Goal: Transaction & Acquisition: Purchase product/service

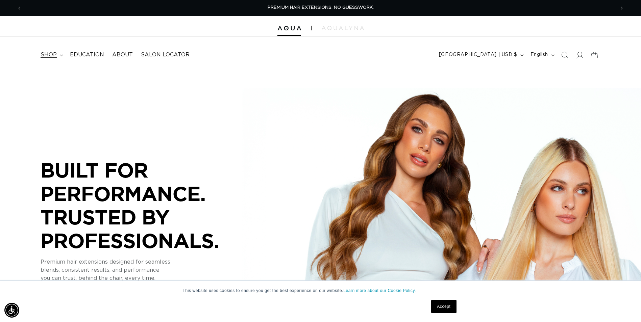
click at [60, 54] on summary "shop" at bounding box center [50, 54] width 29 height 15
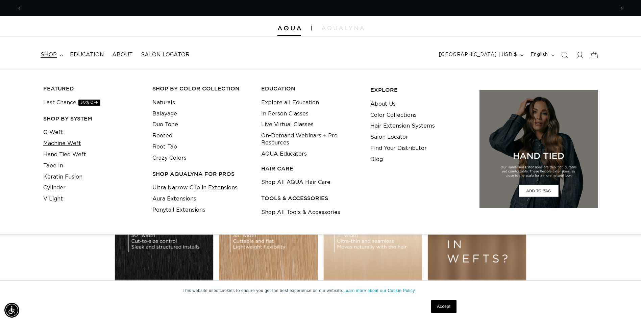
scroll to position [0, 593]
click at [58, 166] on link "Tape In" at bounding box center [53, 165] width 20 height 11
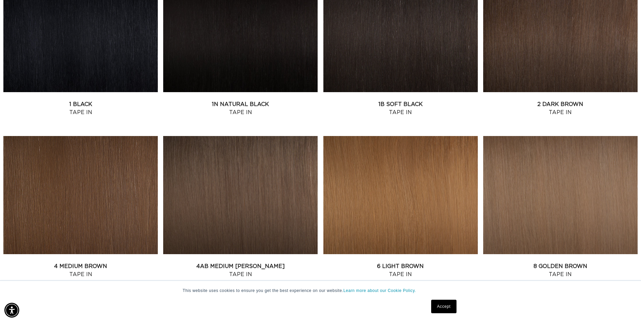
scroll to position [405, 0]
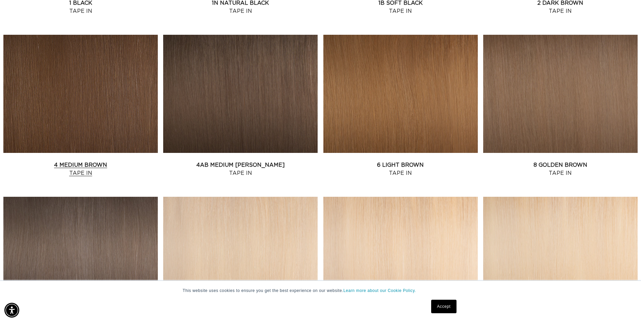
click at [110, 161] on link "4 Medium Brown Tape In" at bounding box center [80, 169] width 154 height 16
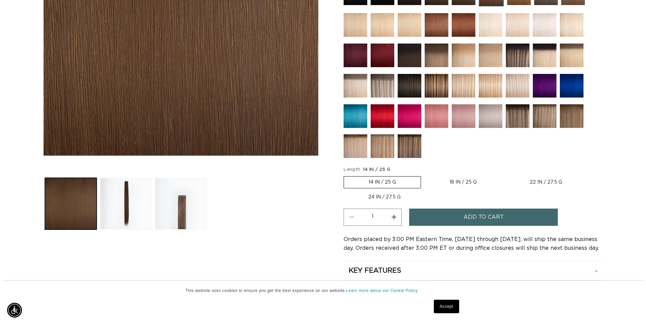
scroll to position [0, 1186]
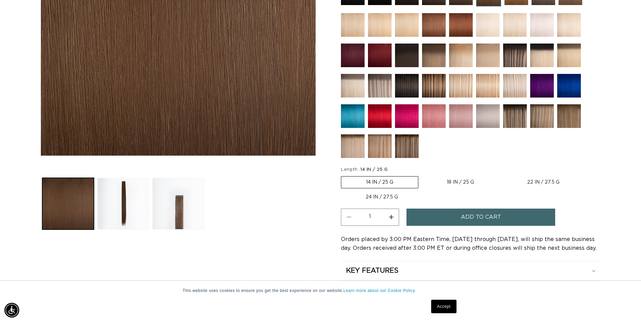
click at [451, 181] on label "18 IN / 25 G Variant sold out or unavailable" at bounding box center [460, 182] width 77 height 11
click at [422, 175] on input "18 IN / 25 G Variant sold out or unavailable" at bounding box center [422, 175] width 0 height 0
radio input "true"
click at [444, 222] on button "Add to cart" at bounding box center [480, 217] width 149 height 17
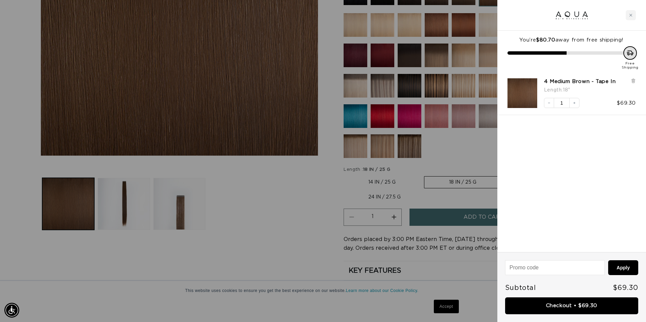
scroll to position [0, 598]
click at [574, 103] on icon "Increase quantity" at bounding box center [574, 103] width 2 height 2
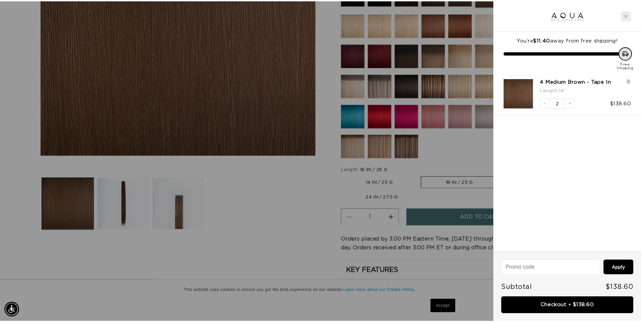
scroll to position [0, 0]
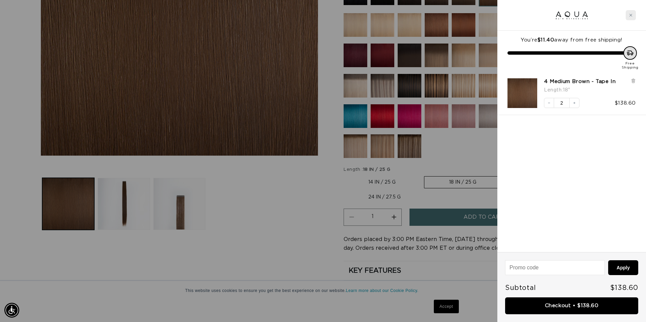
click at [630, 13] on div "Close cart" at bounding box center [631, 15] width 10 height 10
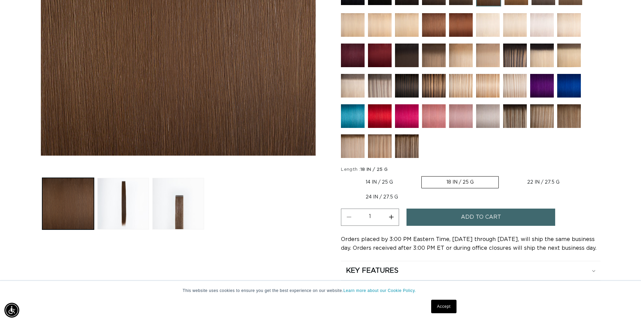
scroll to position [0, 593]
click at [408, 145] on img at bounding box center [407, 146] width 24 height 24
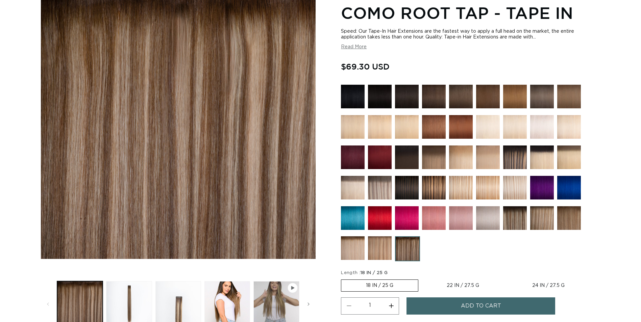
scroll to position [203, 0]
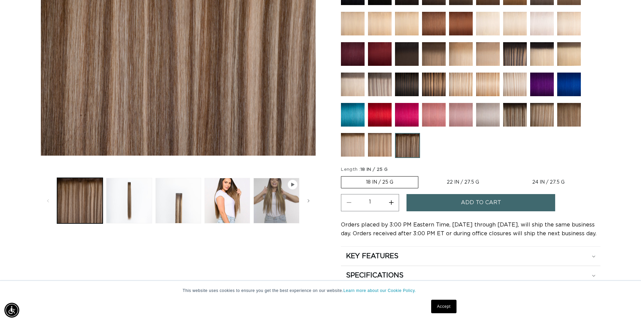
click at [442, 88] on img at bounding box center [434, 85] width 24 height 24
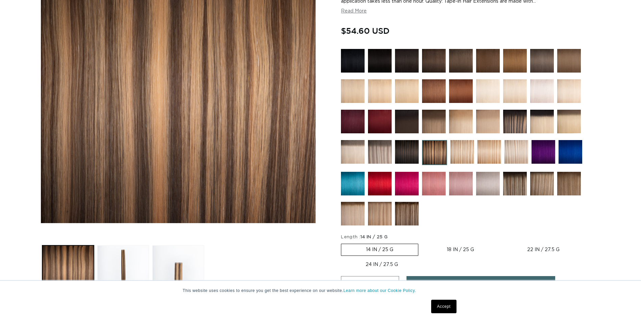
click at [462, 148] on img at bounding box center [462, 152] width 24 height 24
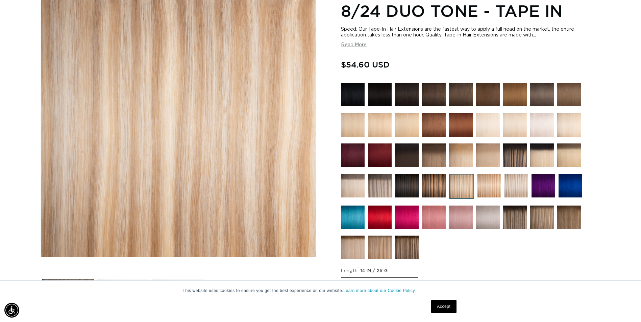
scroll to position [0, 593]
click at [492, 187] on img at bounding box center [489, 186] width 24 height 24
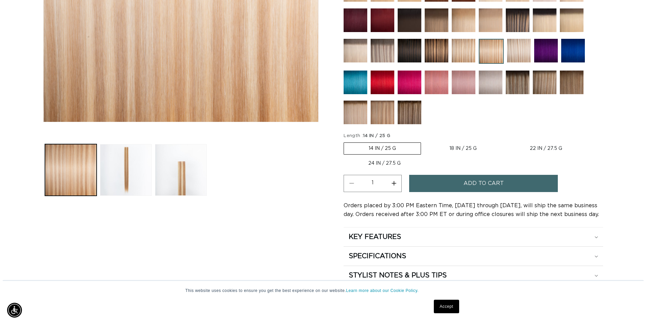
scroll to position [0, 593]
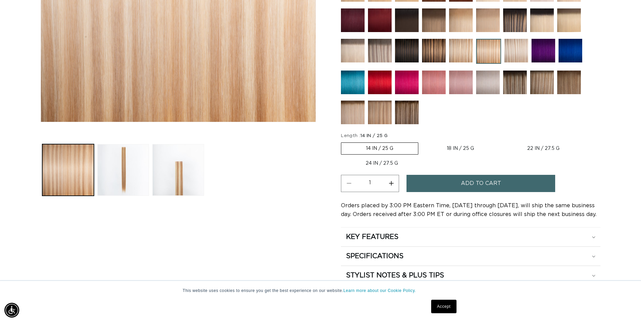
click at [457, 148] on label "18 IN / 25 G Variant sold out or unavailable" at bounding box center [460, 148] width 77 height 11
click at [422, 142] on input "18 IN / 25 G Variant sold out or unavailable" at bounding box center [422, 141] width 0 height 0
radio input "true"
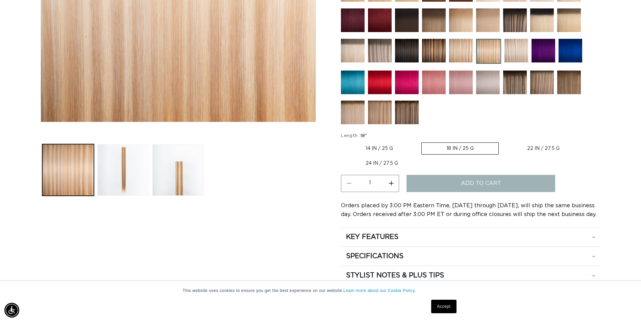
click at [393, 185] on button "Increase quantity for 18/22 Duo Tone - Tape In" at bounding box center [390, 183] width 15 height 17
type input "2"
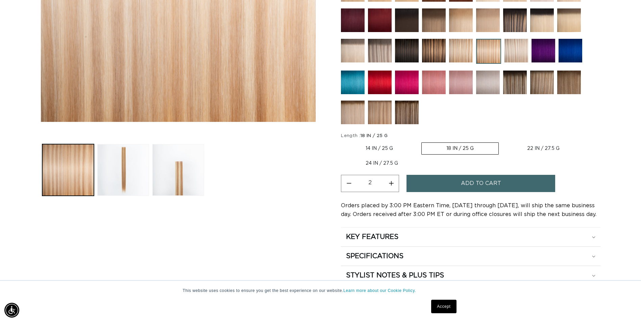
click at [444, 181] on button "Add to cart" at bounding box center [480, 183] width 149 height 17
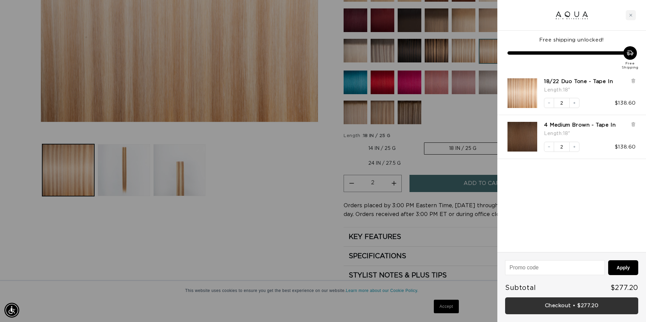
scroll to position [0, 598]
click at [555, 308] on link "Checkout • $277.20" at bounding box center [571, 306] width 133 height 17
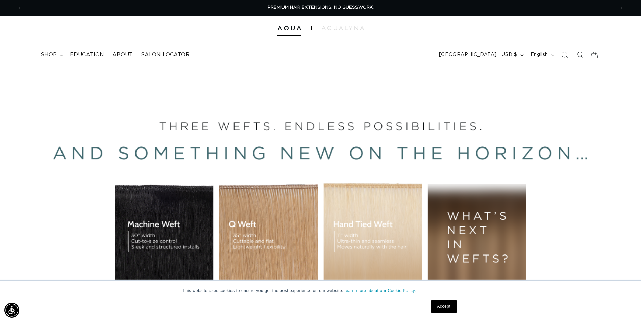
scroll to position [0, 593]
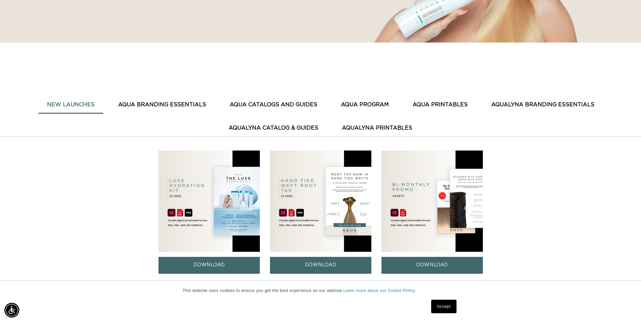
click at [289, 105] on button "AQUA CATALOGS AND GUIDES" at bounding box center [273, 105] width 104 height 17
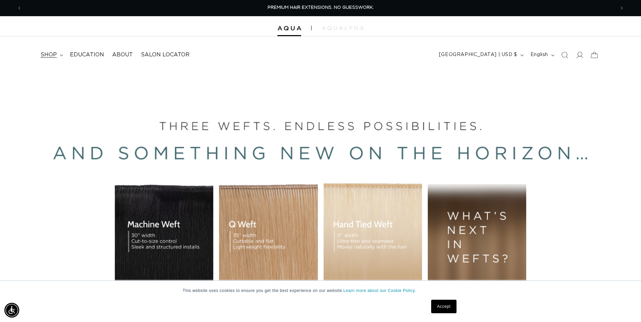
drag, startPoint x: 54, startPoint y: 53, endPoint x: 57, endPoint y: 53, distance: 3.4
click at [54, 53] on span "shop" at bounding box center [49, 54] width 16 height 7
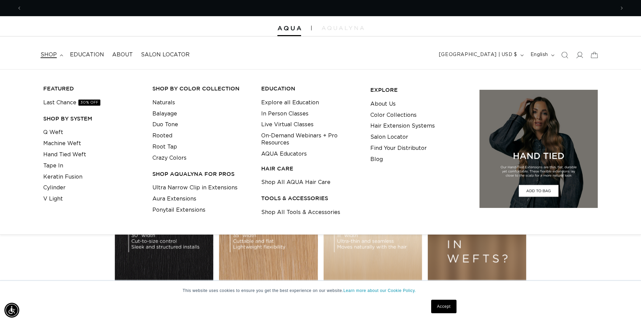
scroll to position [0, 593]
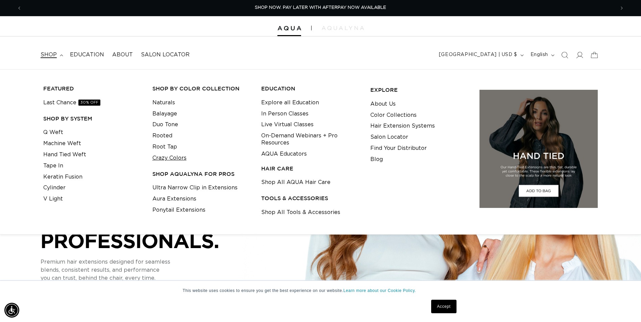
click at [183, 159] on link "Crazy Colors" at bounding box center [169, 158] width 34 height 11
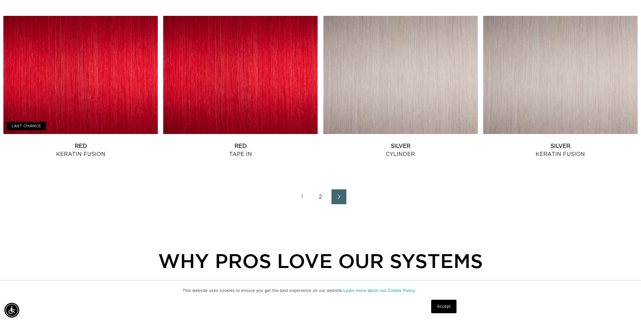
scroll to position [0, 1186]
click at [337, 193] on span "Next page" at bounding box center [338, 197] width 4 height 8
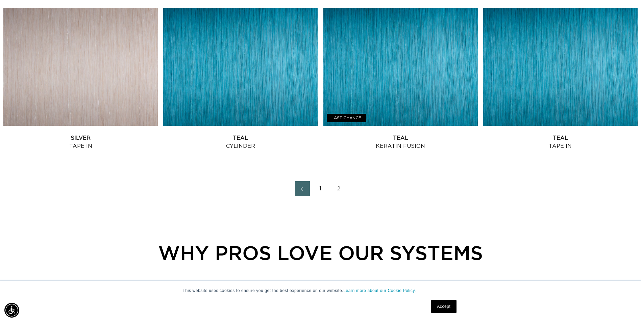
scroll to position [0, 593]
click at [321, 190] on link "1" at bounding box center [320, 188] width 15 height 15
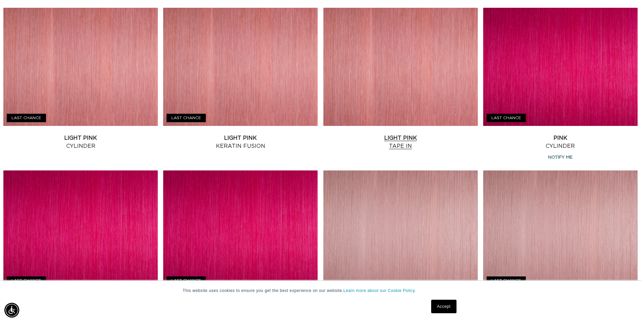
click at [401, 134] on link "Light Pink Tape In" at bounding box center [400, 142] width 154 height 16
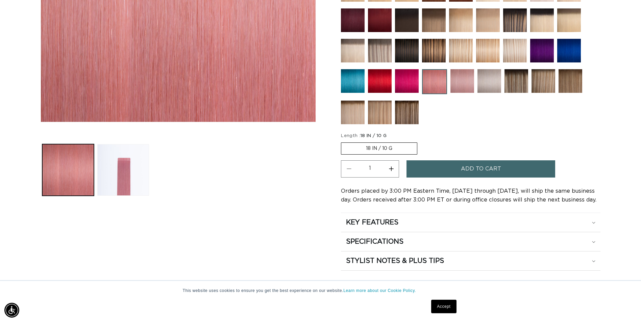
scroll to position [0, 593]
click at [404, 148] on label "18 IN / 10 G Variant sold out or unavailable" at bounding box center [379, 149] width 76 height 12
click at [343, 142] on input "18 IN / 10 G Variant sold out or unavailable" at bounding box center [343, 141] width 0 height 0
click at [445, 173] on button "Add to cart" at bounding box center [480, 168] width 149 height 17
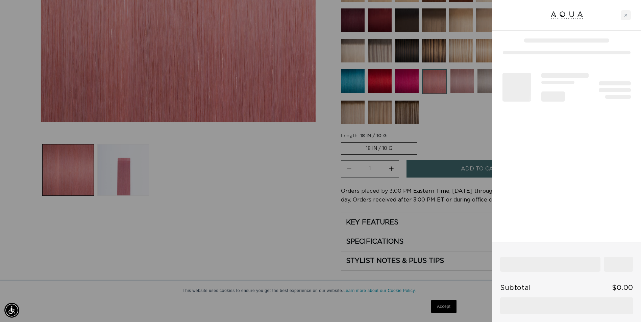
scroll to position [0, 1196]
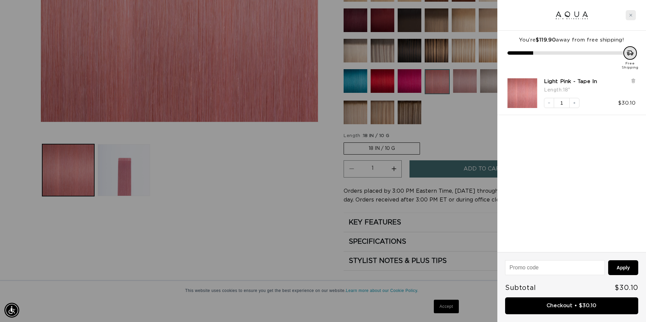
click at [633, 17] on div "Close cart" at bounding box center [631, 15] width 10 height 10
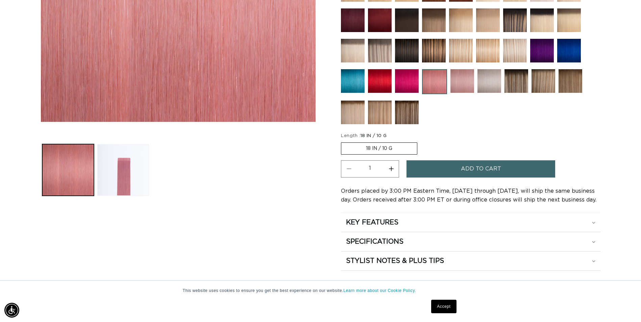
scroll to position [0, 0]
click at [405, 83] on img at bounding box center [407, 81] width 24 height 24
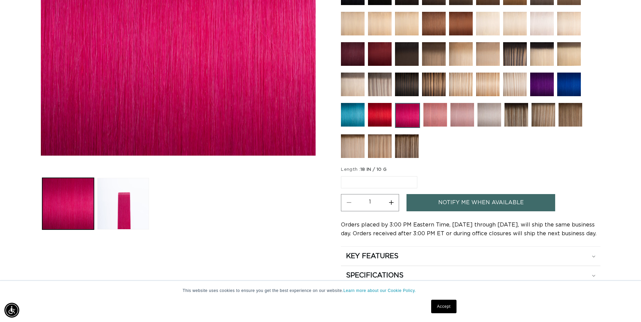
scroll to position [0, 593]
click at [358, 170] on legend "Length : 18 IN / 10 G" at bounding box center [364, 170] width 46 height 7
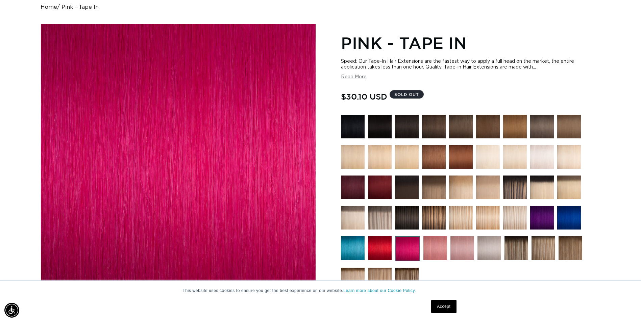
scroll to position [68, 0]
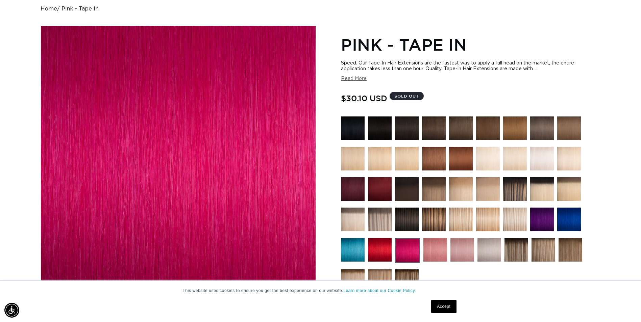
click at [463, 253] on img at bounding box center [462, 250] width 24 height 24
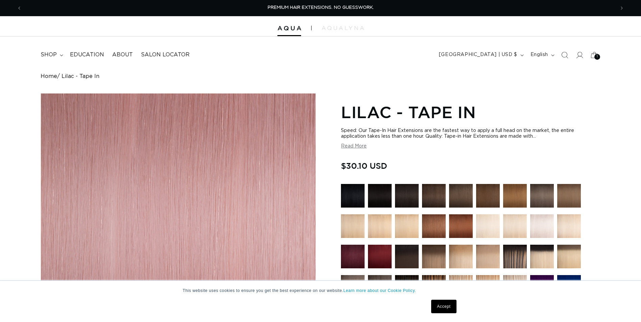
scroll to position [101, 0]
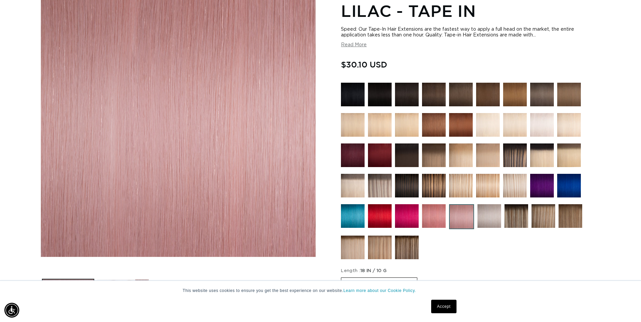
click at [402, 216] on img at bounding box center [407, 216] width 24 height 24
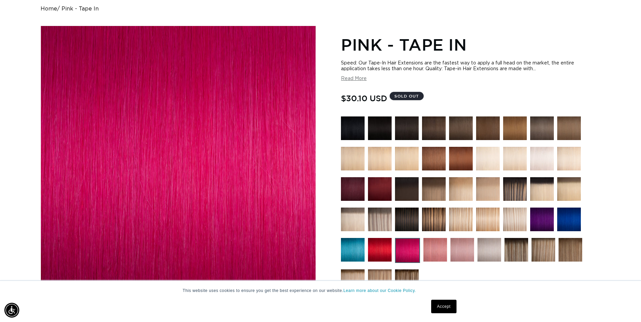
scroll to position [0, 593]
click at [445, 253] on img at bounding box center [435, 250] width 24 height 24
click at [439, 250] on img at bounding box center [435, 250] width 24 height 24
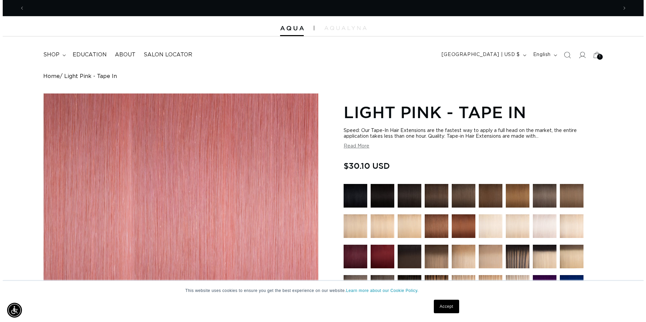
scroll to position [0, 593]
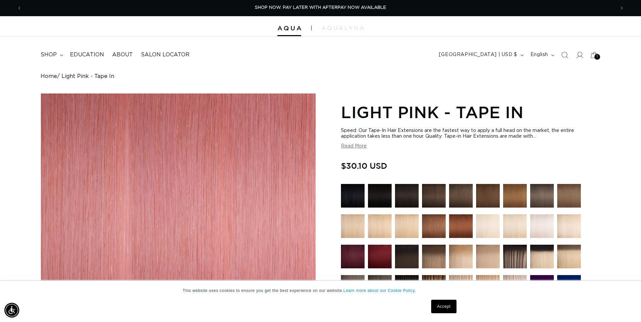
drag, startPoint x: 599, startPoint y: 51, endPoint x: 597, endPoint y: 56, distance: 5.6
click at [599, 51] on icon at bounding box center [594, 55] width 15 height 15
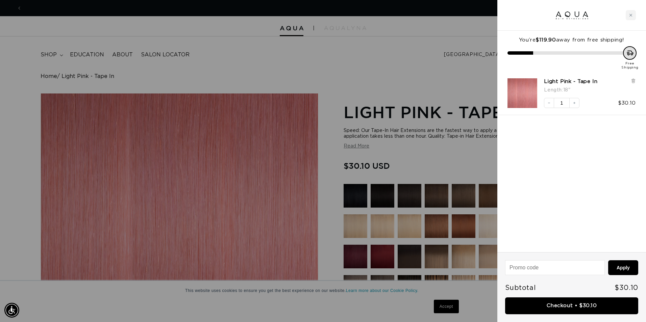
scroll to position [0, 1196]
click at [551, 101] on button "Decrease quantity" at bounding box center [549, 103] width 10 height 10
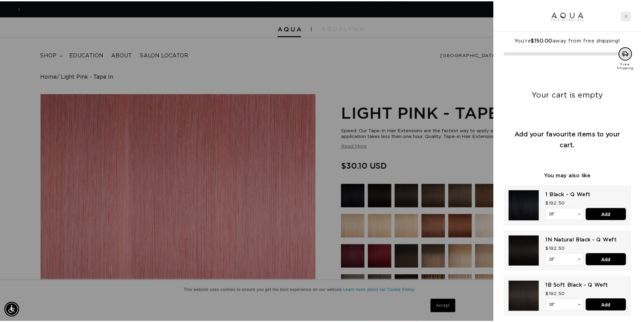
scroll to position [0, 0]
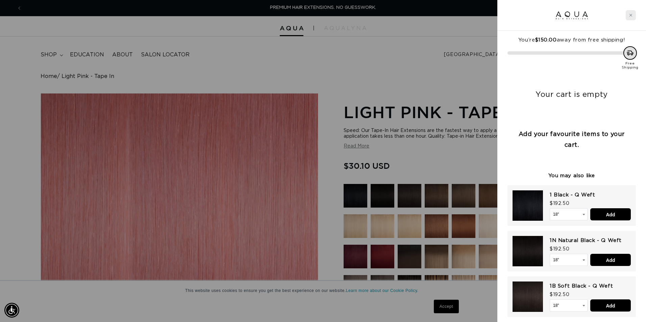
click at [633, 14] on div "Close cart" at bounding box center [631, 15] width 10 height 10
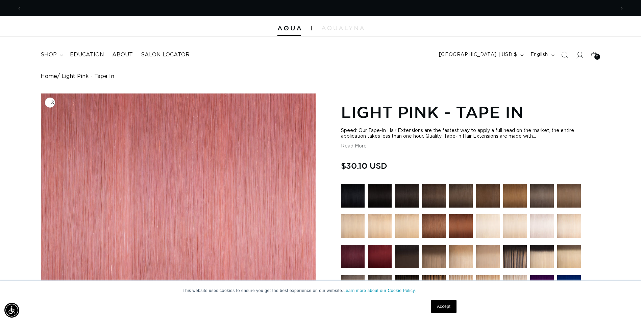
scroll to position [0, 1186]
click at [59, 55] on summary "shop" at bounding box center [50, 54] width 29 height 15
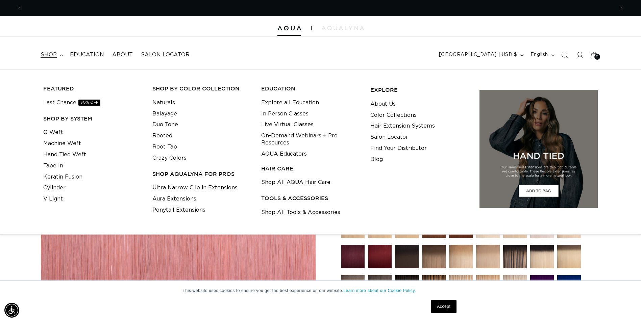
scroll to position [0, 0]
click at [67, 105] on link "Last Chance 30% OFF" at bounding box center [71, 102] width 57 height 11
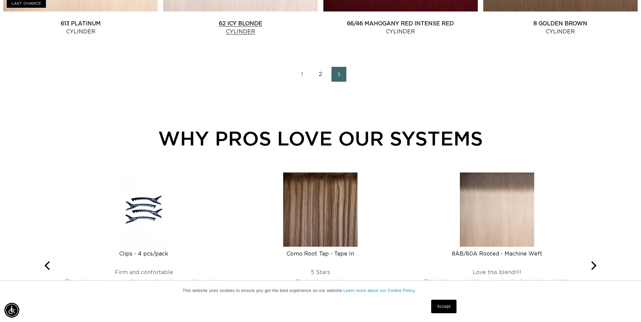
scroll to position [1047, 0]
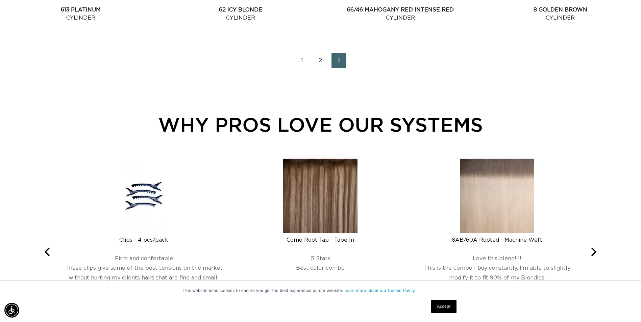
click at [320, 61] on link "2" at bounding box center [320, 60] width 15 height 15
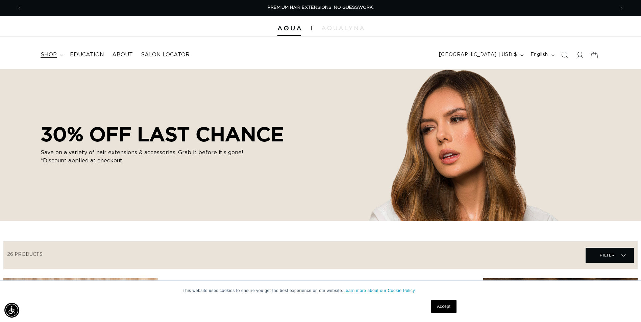
click at [60, 56] on icon at bounding box center [61, 55] width 3 height 2
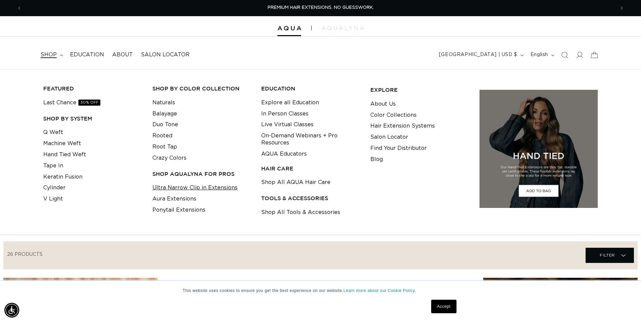
click at [174, 186] on link "Ultra Narrow Clip in Extensions" at bounding box center [194, 187] width 85 height 11
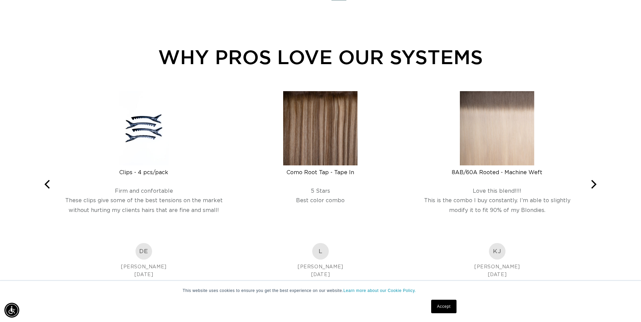
scroll to position [980, 0]
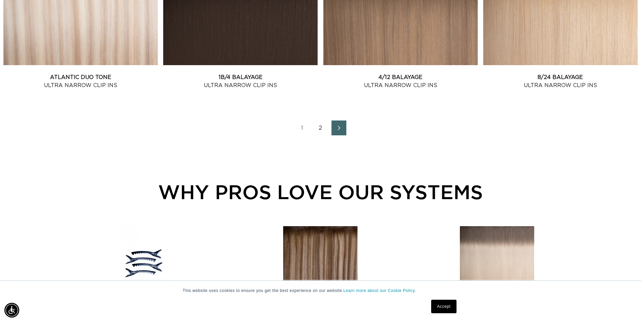
click at [338, 129] on icon "Next page" at bounding box center [339, 128] width 9 height 5
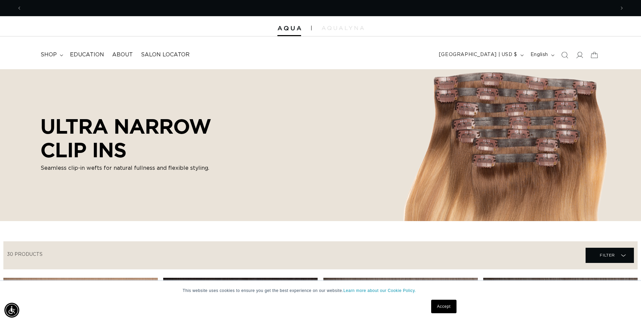
scroll to position [0, 593]
click at [58, 54] on summary "shop" at bounding box center [50, 54] width 29 height 15
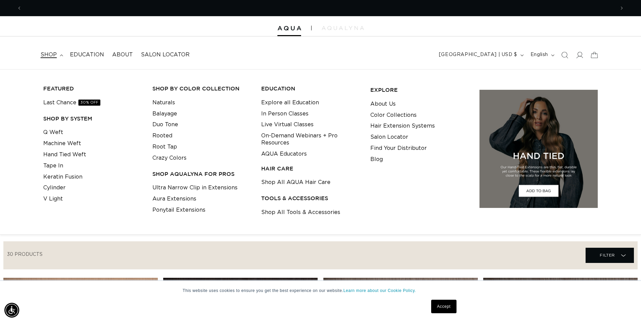
scroll to position [0, 0]
click at [164, 157] on link "Crazy Colors" at bounding box center [169, 158] width 34 height 11
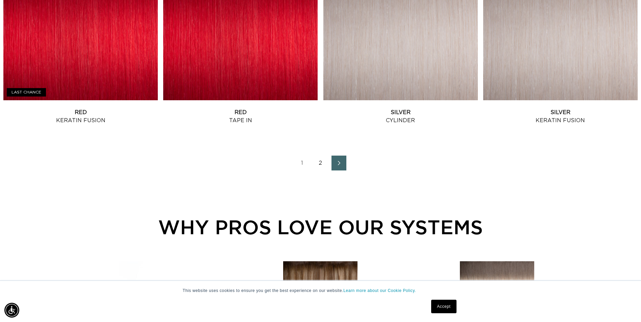
click at [344, 164] on link "Next page" at bounding box center [338, 163] width 15 height 15
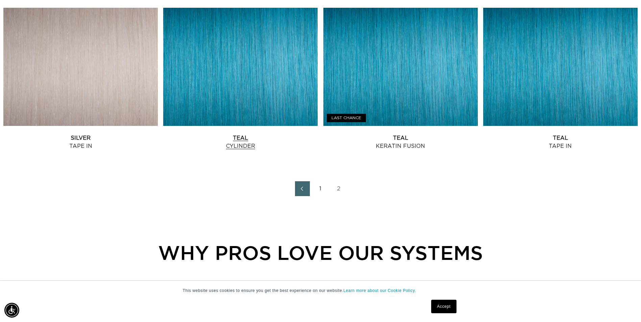
scroll to position [0, 593]
click at [241, 145] on link "Teal Cylinder" at bounding box center [240, 142] width 154 height 16
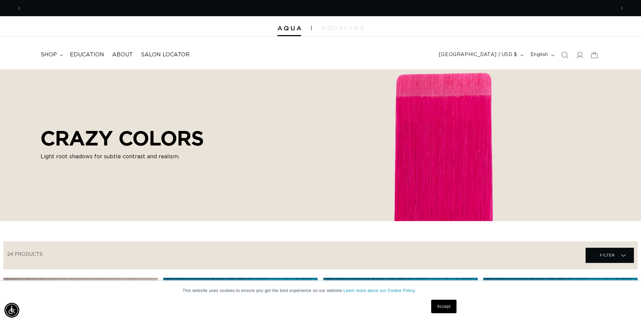
scroll to position [0, 0]
click at [357, 26] on img at bounding box center [343, 28] width 42 height 4
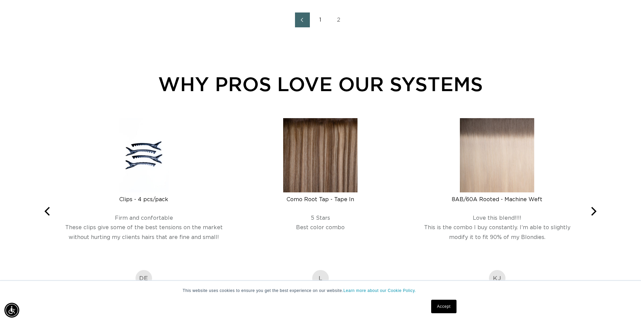
scroll to position [236, 0]
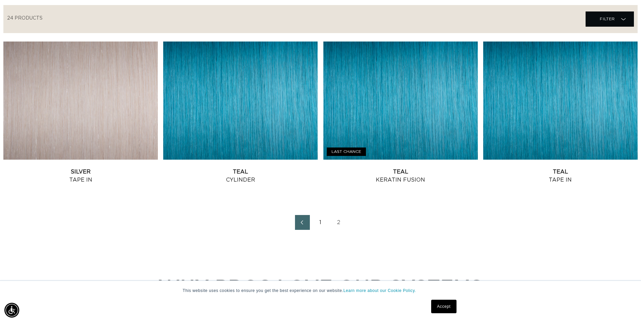
click at [321, 220] on link "1" at bounding box center [320, 222] width 15 height 15
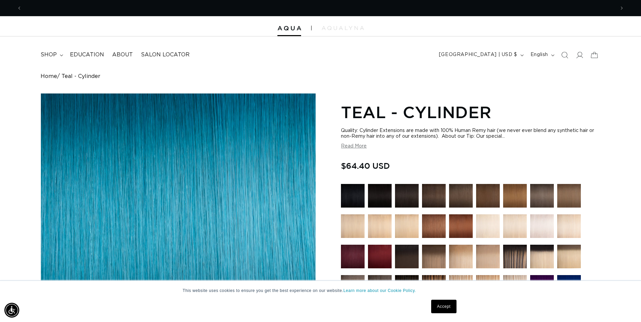
scroll to position [0, 593]
click at [51, 54] on span "shop" at bounding box center [49, 54] width 16 height 7
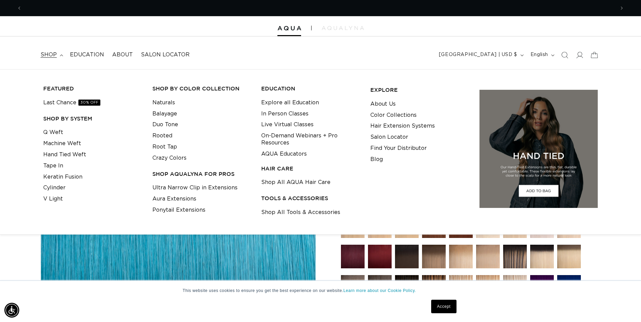
scroll to position [0, 1186]
click at [21, 8] on span "Previous announcement" at bounding box center [19, 8] width 7 height 7
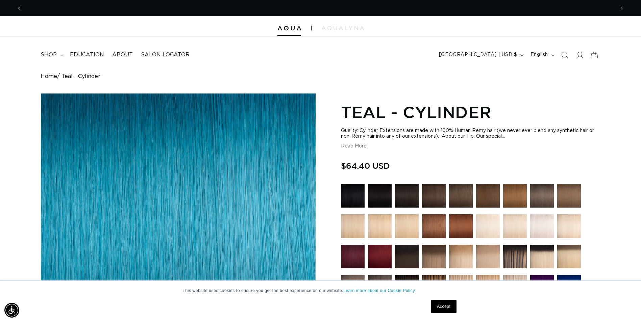
scroll to position [0, 593]
click at [21, 8] on span "Previous announcement" at bounding box center [19, 8] width 7 height 7
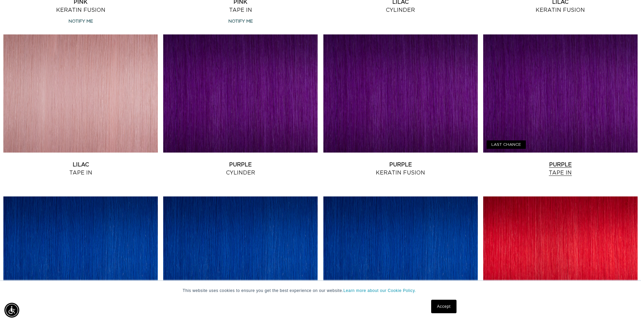
scroll to position [608, 0]
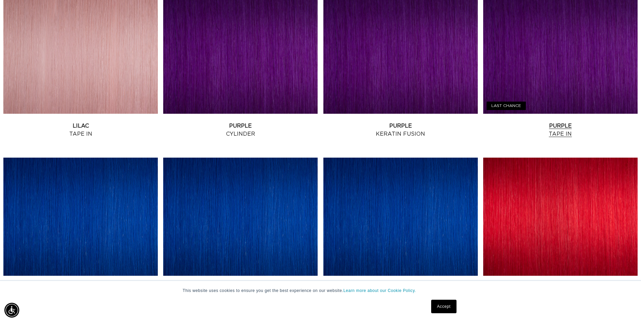
click at [540, 122] on link "Purple Tape In" at bounding box center [560, 130] width 154 height 16
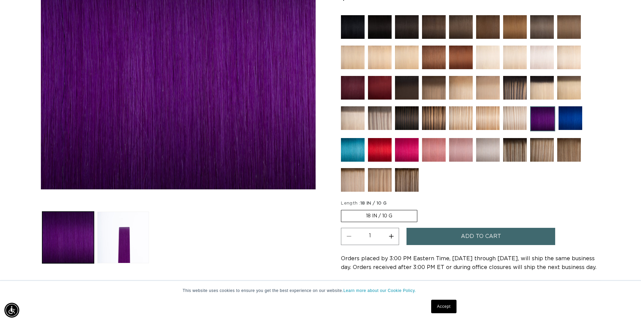
scroll to position [0, 1186]
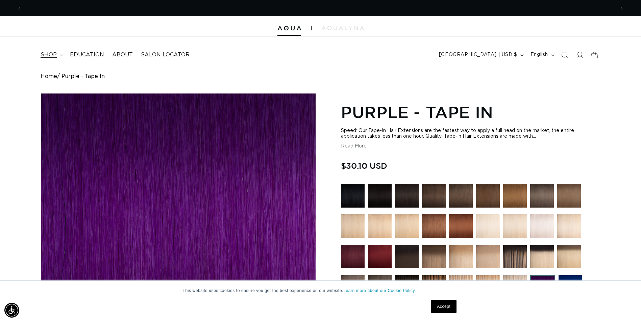
scroll to position [0, 1186]
click at [60, 54] on icon at bounding box center [61, 55] width 3 height 2
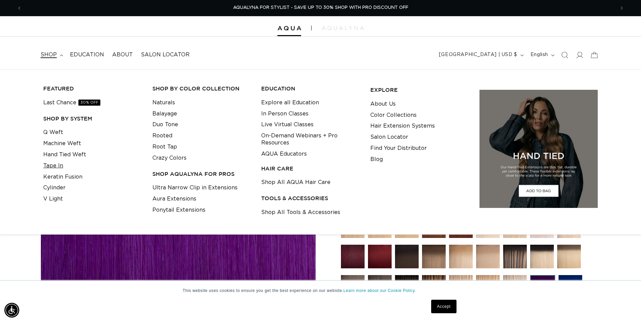
click at [58, 168] on link "Tape In" at bounding box center [53, 165] width 20 height 11
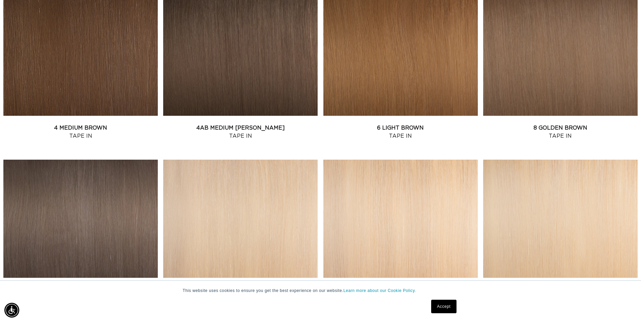
scroll to position [473, 0]
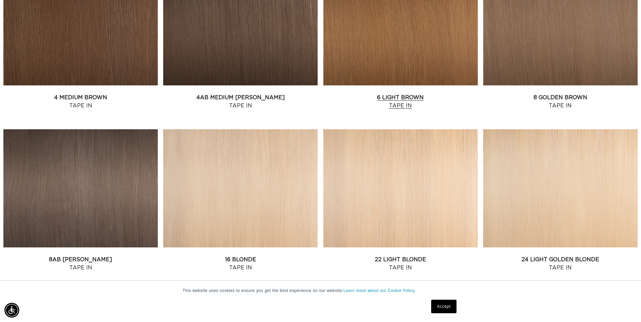
click at [418, 94] on link "6 Light Brown Tape In" at bounding box center [400, 102] width 154 height 16
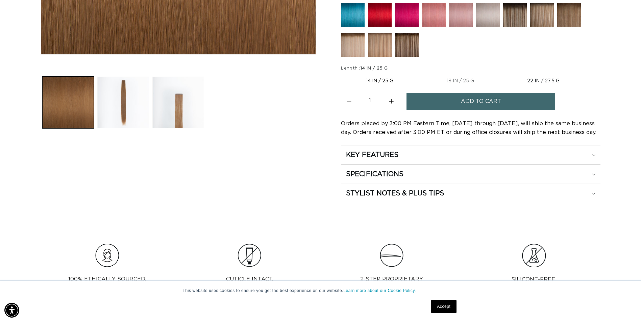
scroll to position [0, 593]
click at [461, 81] on label "18 IN / 25 G Variant sold out or unavailable" at bounding box center [460, 80] width 77 height 11
click at [422, 74] on input "18 IN / 25 G Variant sold out or unavailable" at bounding box center [422, 74] width 0 height 0
radio input "true"
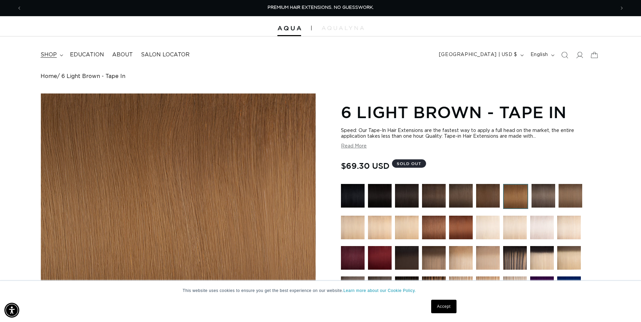
click at [49, 55] on span "shop" at bounding box center [49, 54] width 16 height 7
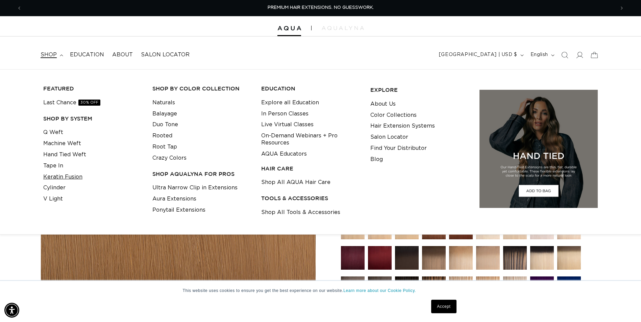
click at [57, 177] on link "Keratin Fusion" at bounding box center [62, 177] width 39 height 11
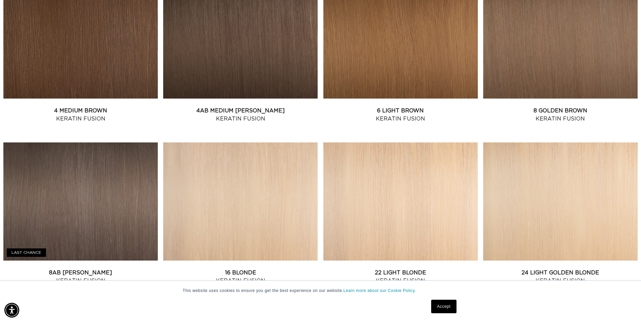
scroll to position [473, 0]
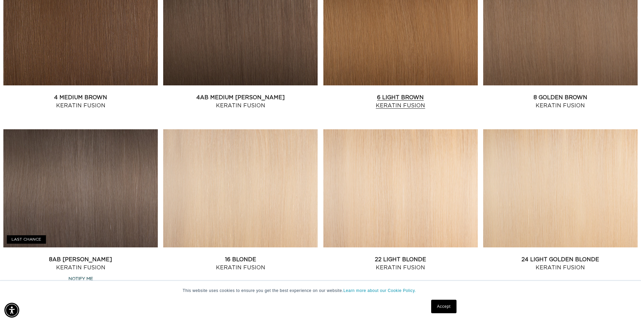
click at [384, 94] on link "6 Light Brown Keratin Fusion" at bounding box center [400, 102] width 154 height 16
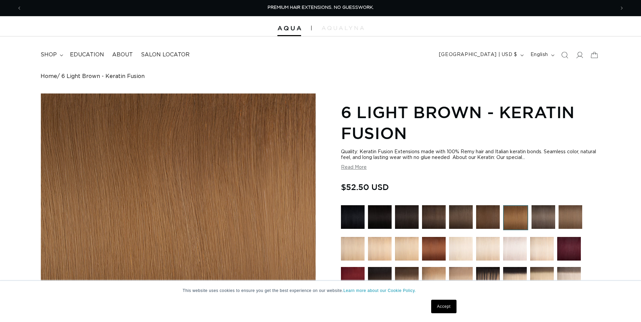
scroll to position [169, 0]
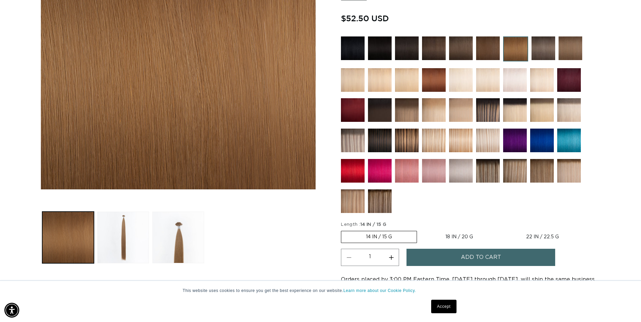
click at [448, 235] on label "18 IN / 20 G Variant sold out or unavailable" at bounding box center [459, 236] width 77 height 11
click at [421, 230] on input "18 IN / 20 G Variant sold out or unavailable" at bounding box center [420, 230] width 0 height 0
radio input "true"
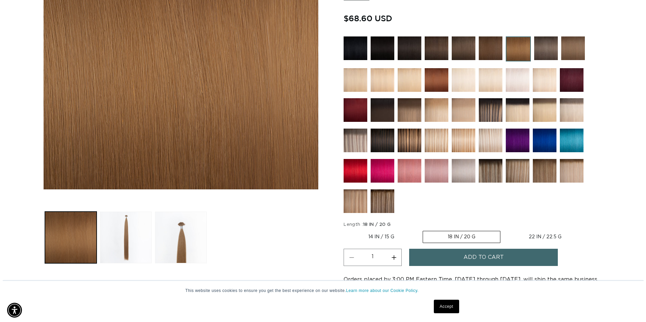
scroll to position [0, 593]
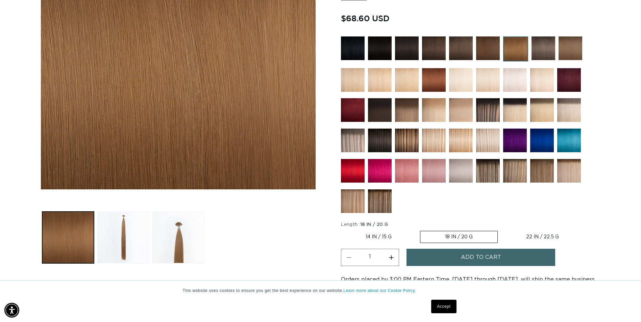
click at [447, 258] on button "Add to cart" at bounding box center [480, 257] width 149 height 17
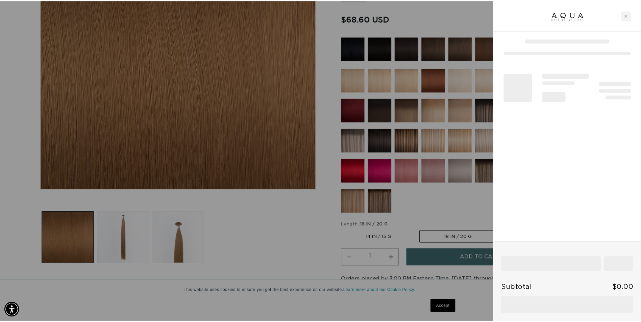
scroll to position [0, 1196]
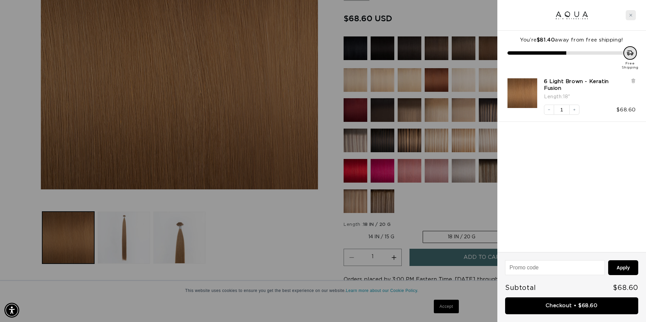
click at [630, 16] on icon "Close cart" at bounding box center [630, 15] width 3 height 3
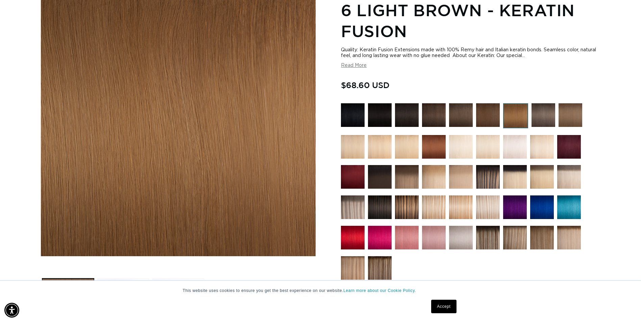
scroll to position [101, 0]
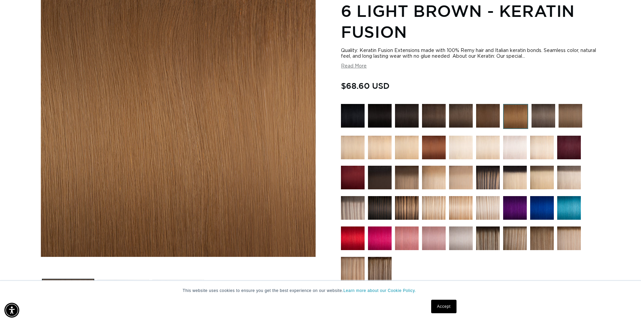
click at [457, 117] on img at bounding box center [461, 116] width 24 height 24
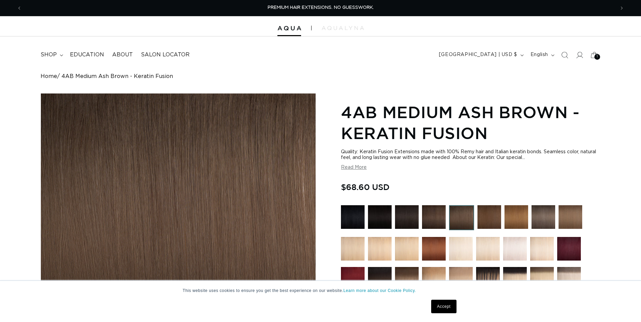
click at [429, 218] on img at bounding box center [434, 217] width 24 height 24
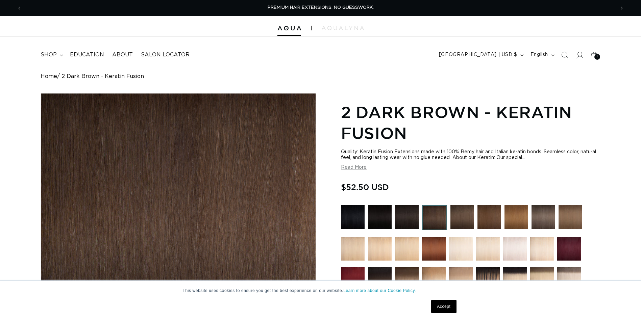
click at [486, 211] on img at bounding box center [489, 217] width 24 height 24
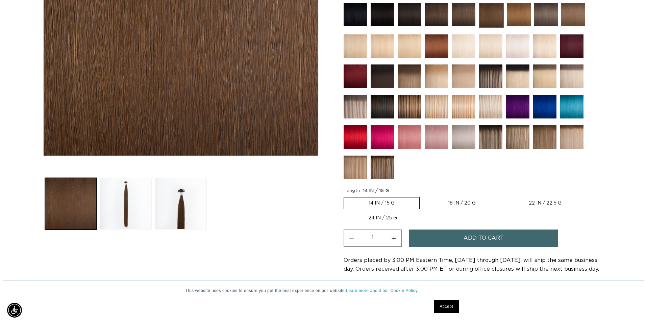
scroll to position [0, 1186]
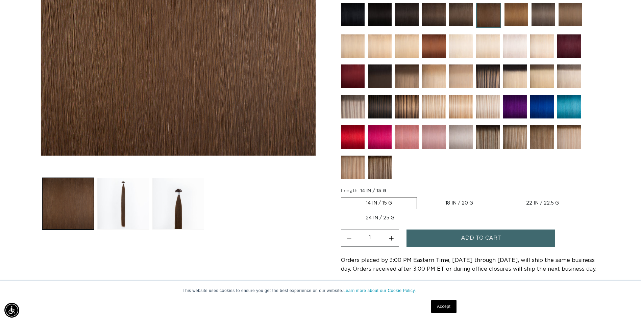
click at [460, 203] on label "18 IN / 20 G Variant sold out or unavailable" at bounding box center [459, 203] width 77 height 11
click at [421, 196] on input "18 IN / 20 G Variant sold out or unavailable" at bounding box center [420, 196] width 0 height 0
radio input "true"
click at [459, 242] on button "Add to cart" at bounding box center [480, 238] width 149 height 17
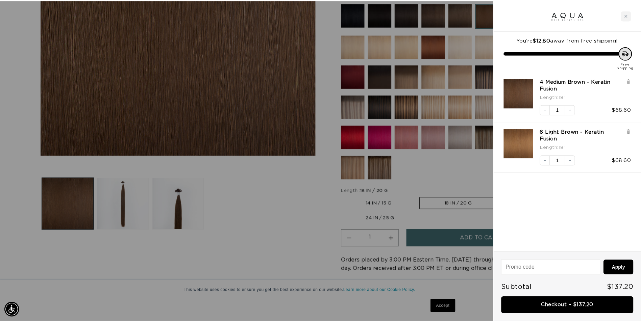
scroll to position [0, 1196]
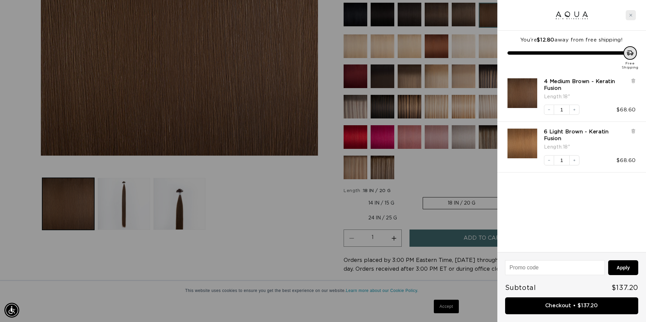
click at [631, 15] on icon "Close cart" at bounding box center [630, 15] width 3 height 3
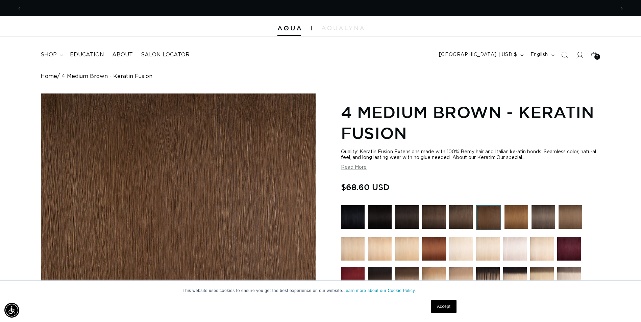
scroll to position [0, 0]
click at [59, 55] on summary "shop" at bounding box center [50, 54] width 29 height 15
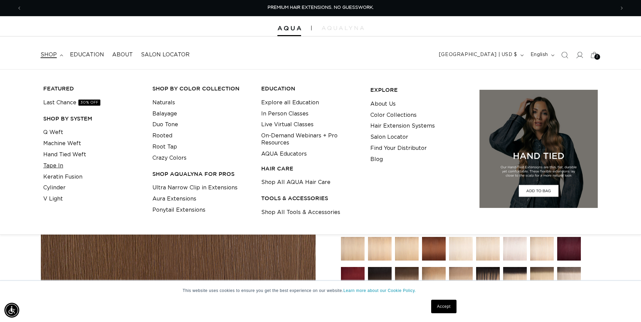
click at [60, 166] on link "Tape In" at bounding box center [53, 165] width 20 height 11
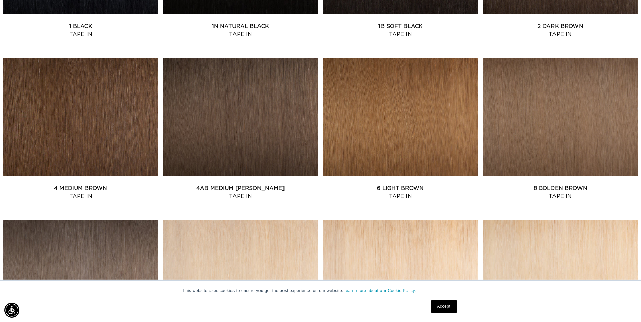
scroll to position [439, 0]
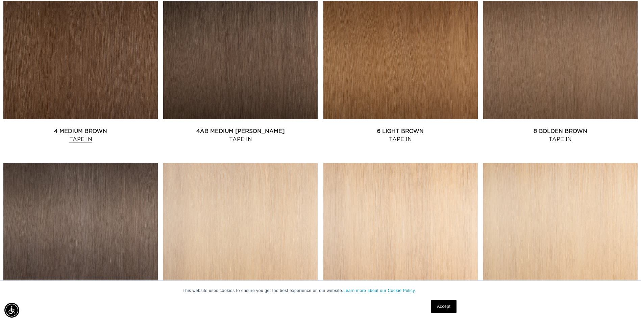
click at [87, 127] on link "4 Medium Brown Tape In" at bounding box center [80, 135] width 154 height 16
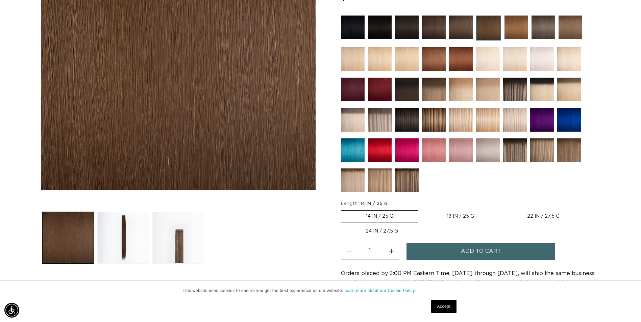
scroll to position [169, 0]
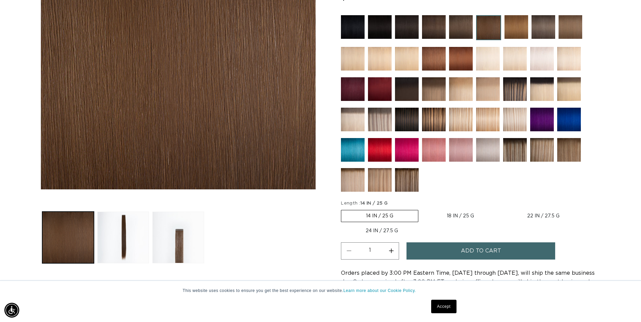
click at [462, 215] on label "18 IN / 25 G Variant sold out or unavailable" at bounding box center [460, 215] width 77 height 11
click at [422, 209] on input "18 IN / 25 G Variant sold out or unavailable" at bounding box center [422, 209] width 0 height 0
radio input "true"
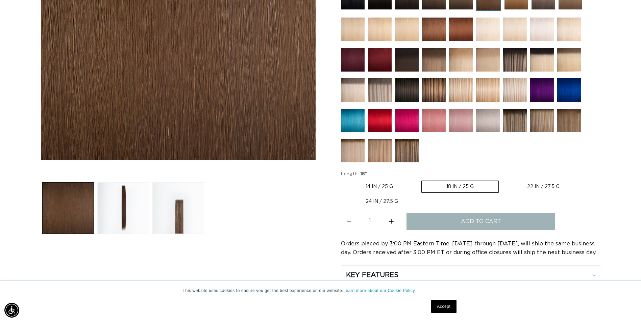
scroll to position [203, 0]
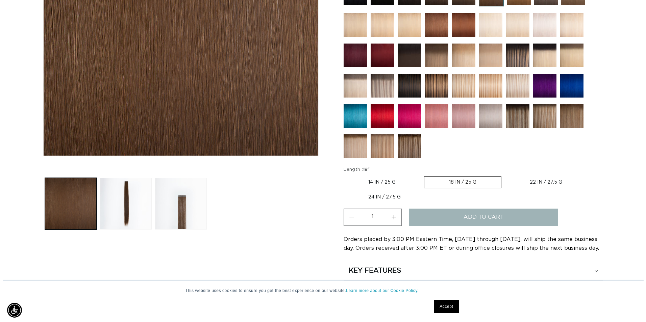
scroll to position [0, 1186]
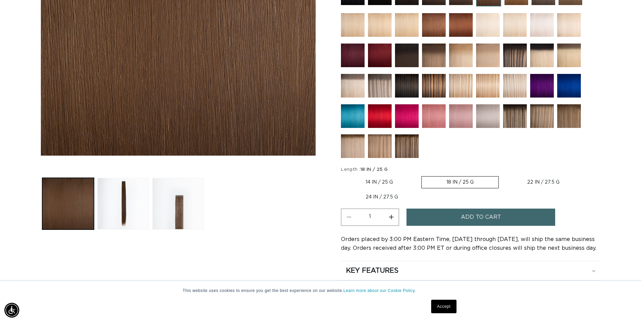
click at [460, 221] on button "Add to cart" at bounding box center [480, 217] width 149 height 17
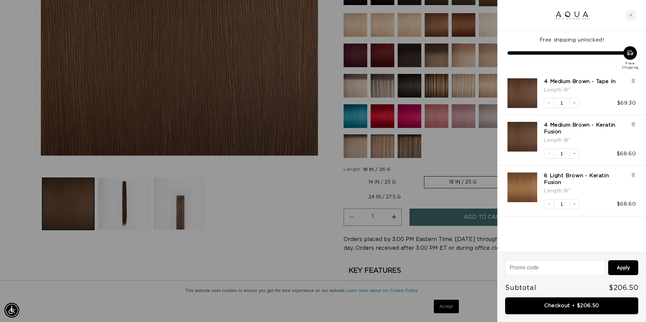
scroll to position [0, 1196]
click at [634, 83] on icon at bounding box center [633, 80] width 5 height 5
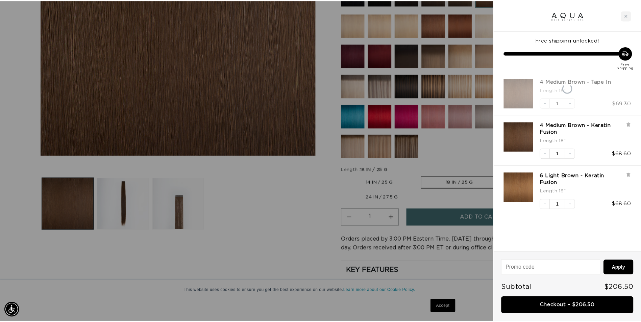
scroll to position [0, 0]
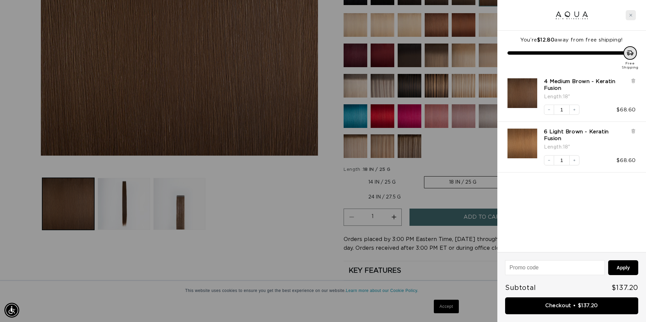
click at [630, 15] on icon "Close cart" at bounding box center [630, 15] width 3 height 3
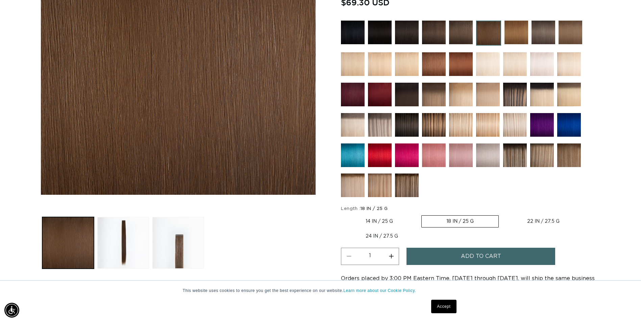
scroll to position [101, 0]
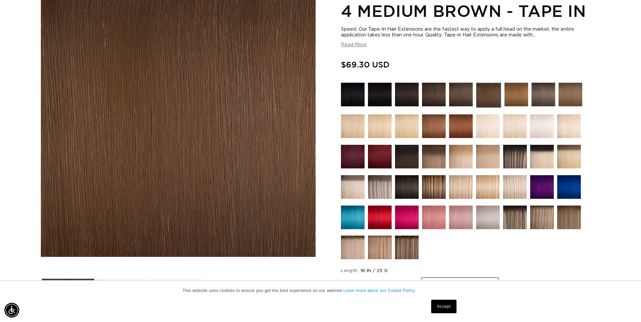
click at [513, 92] on img at bounding box center [516, 95] width 24 height 24
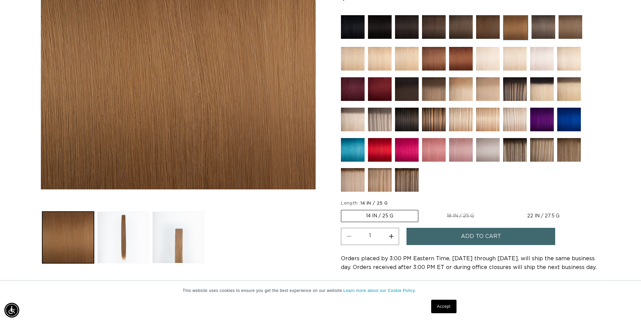
scroll to position [0, 593]
click at [528, 214] on label "22 IN / 27.5 G Variant sold out or unavailable" at bounding box center [543, 215] width 82 height 11
click at [502, 209] on input "22 IN / 27.5 G Variant sold out or unavailable" at bounding box center [502, 209] width 0 height 0
radio input "true"
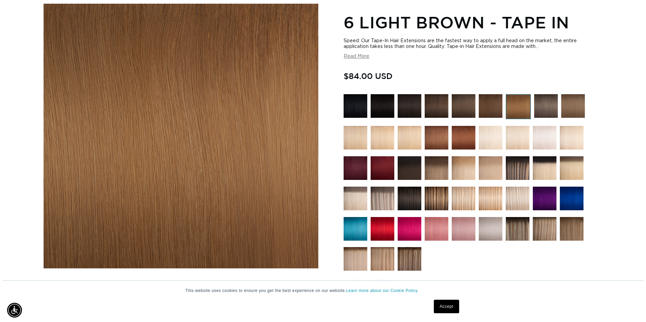
scroll to position [169, 0]
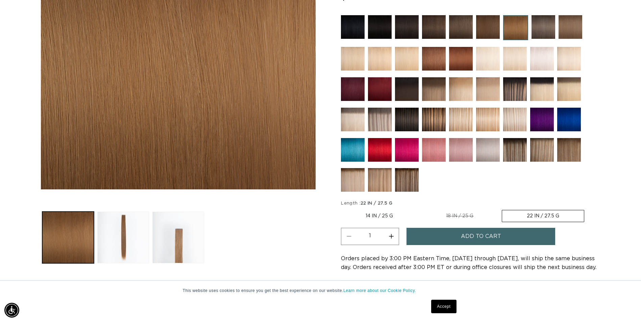
click at [467, 232] on span "Add to cart" at bounding box center [481, 236] width 40 height 17
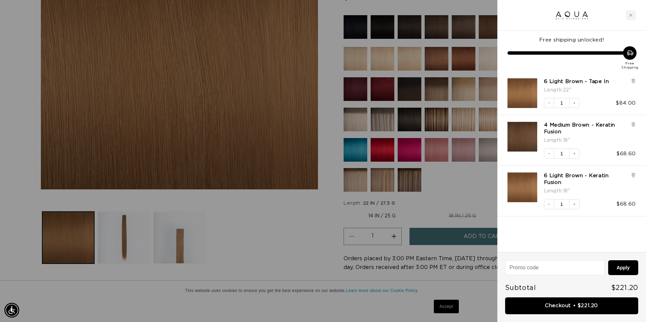
scroll to position [0, 0]
click at [632, 16] on icon "Close cart" at bounding box center [630, 15] width 3 height 3
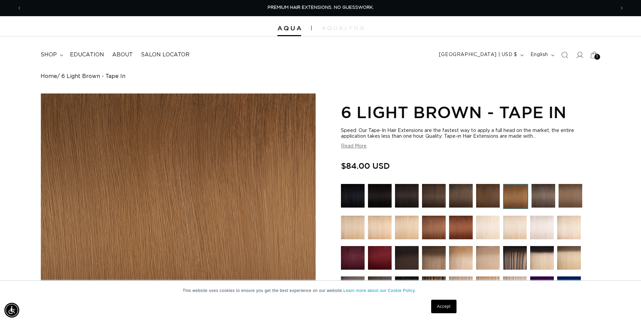
click at [593, 57] on icon at bounding box center [594, 55] width 16 height 16
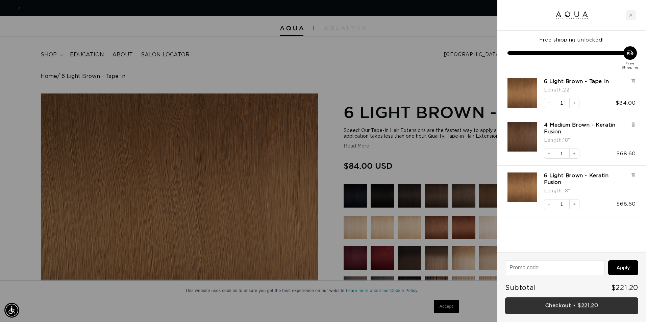
scroll to position [0, 1196]
click at [571, 310] on link "Checkout • $221.20" at bounding box center [571, 306] width 133 height 17
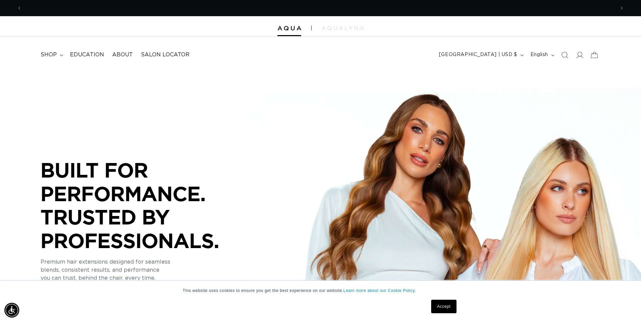
scroll to position [0, 593]
click at [58, 55] on summary "shop" at bounding box center [50, 54] width 29 height 15
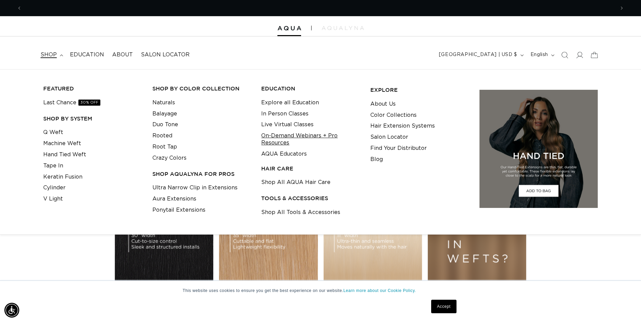
scroll to position [0, 1186]
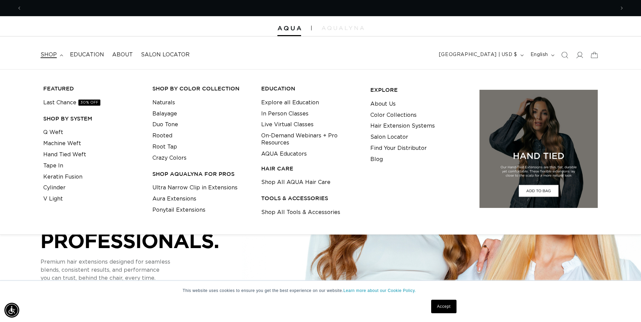
scroll to position [0, 593]
click at [171, 159] on link "Crazy Colors" at bounding box center [169, 158] width 34 height 11
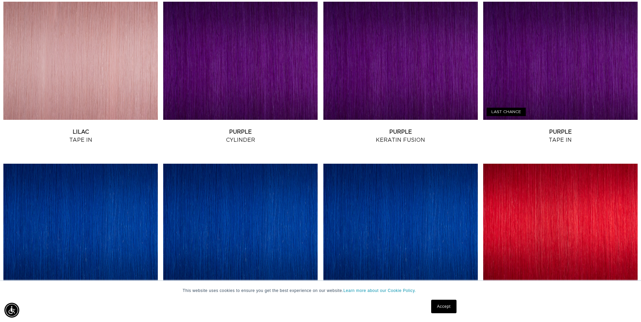
scroll to position [507, 0]
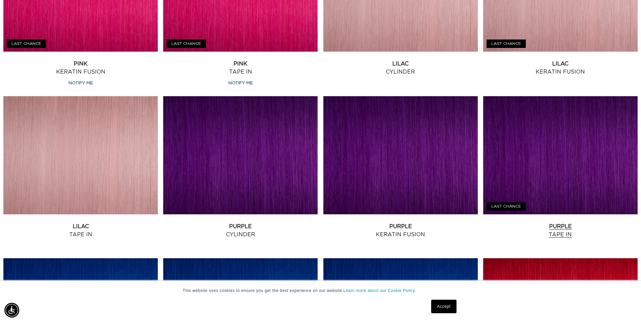
click at [505, 223] on link "Purple Tape In" at bounding box center [560, 231] width 154 height 16
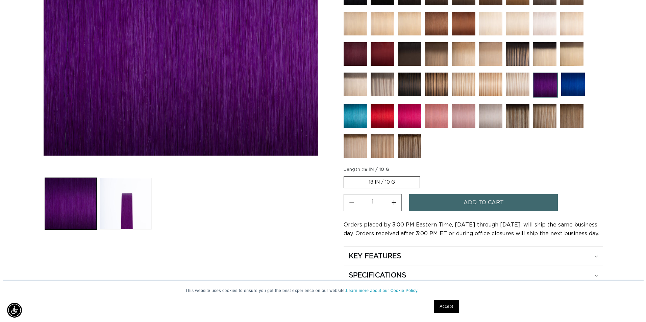
scroll to position [0, 593]
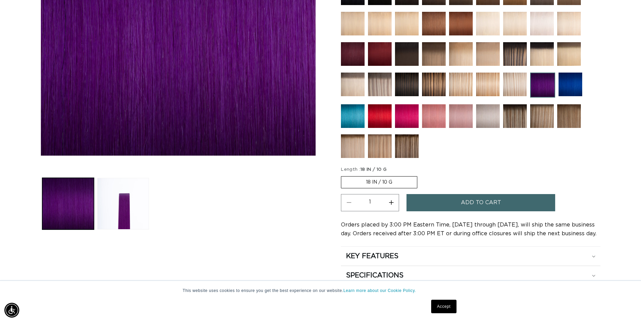
click at [448, 205] on button "Add to cart" at bounding box center [480, 202] width 149 height 17
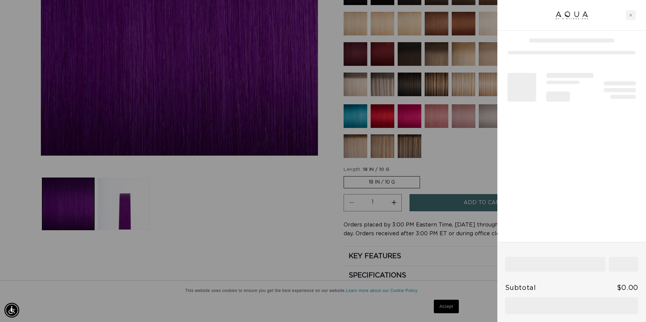
scroll to position [0, 1196]
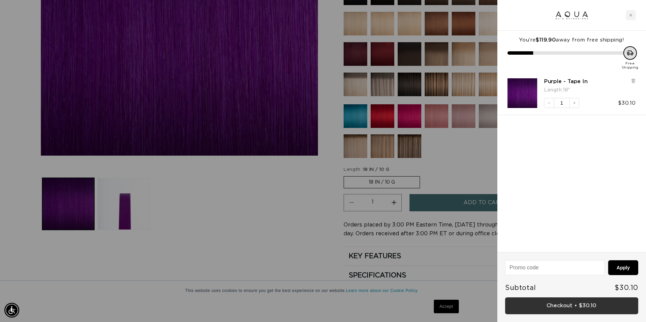
click at [560, 306] on link "Checkout • $30.10" at bounding box center [571, 306] width 133 height 17
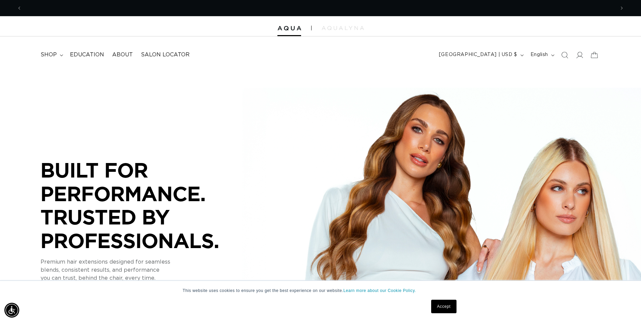
scroll to position [0, 1186]
